Goal: Navigation & Orientation: Go to known website

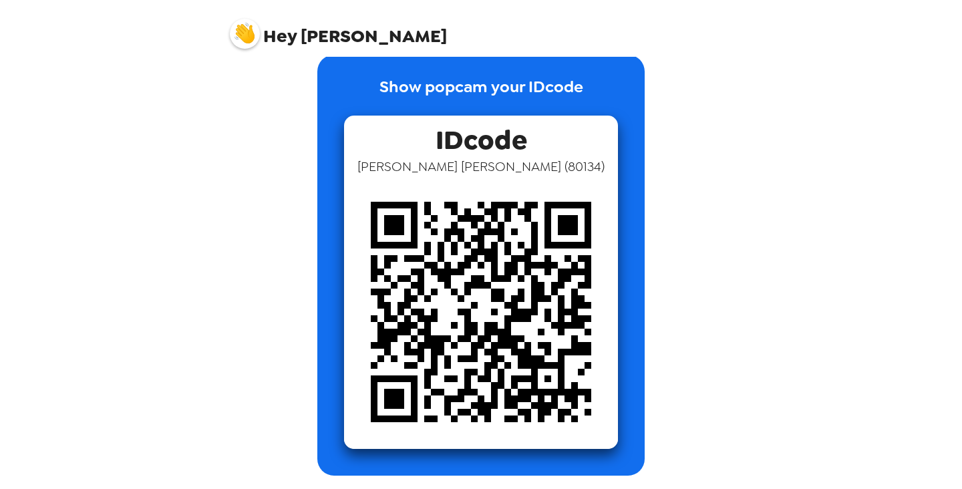
scroll to position [22, 0]
